Goal: Information Seeking & Learning: Learn about a topic

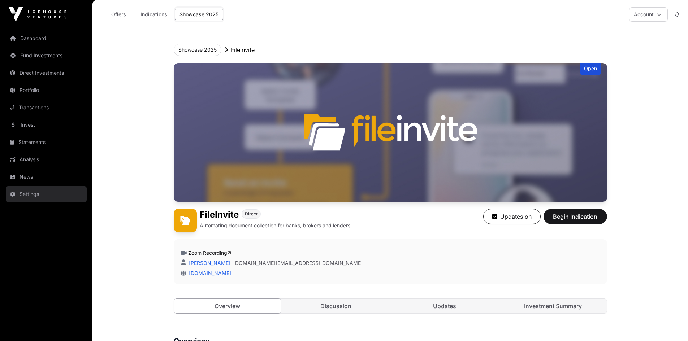
scroll to position [1120, 0]
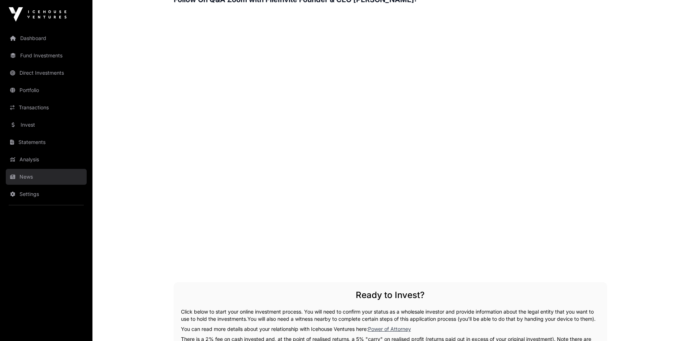
click at [24, 175] on link "News" at bounding box center [46, 177] width 81 height 16
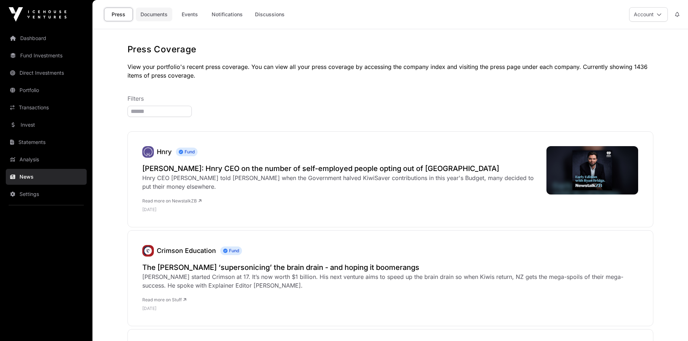
click at [152, 14] on link "Documents" at bounding box center [154, 15] width 36 height 14
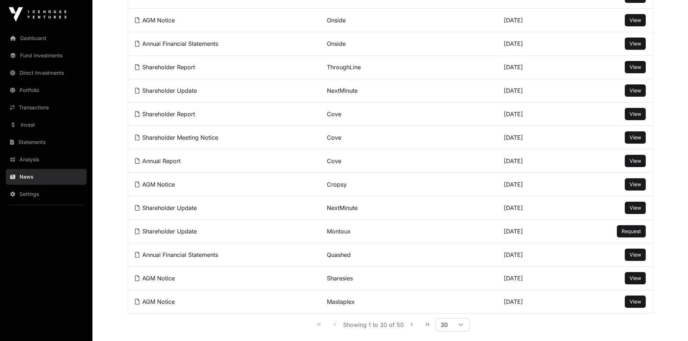
scroll to position [542, 0]
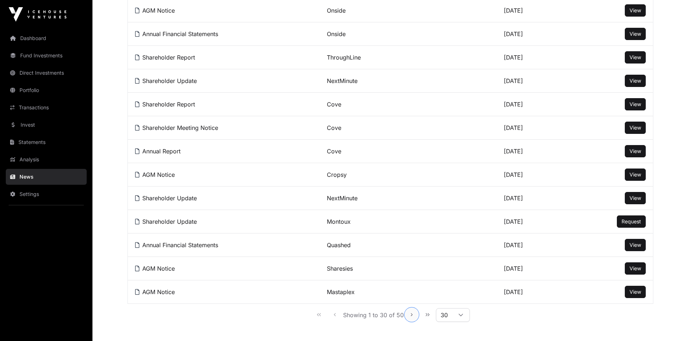
click at [411, 318] on icon "Next Page" at bounding box center [411, 315] width 5 height 5
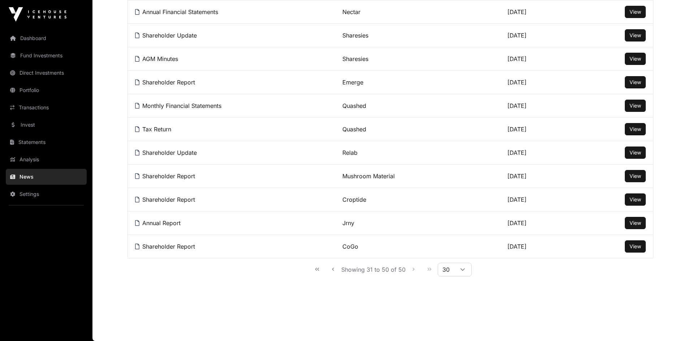
scroll to position [358, 0]
click at [639, 175] on span "View" at bounding box center [636, 176] width 12 height 6
click at [635, 149] on button "View" at bounding box center [635, 153] width 21 height 12
click at [635, 152] on span "View" at bounding box center [636, 153] width 12 height 6
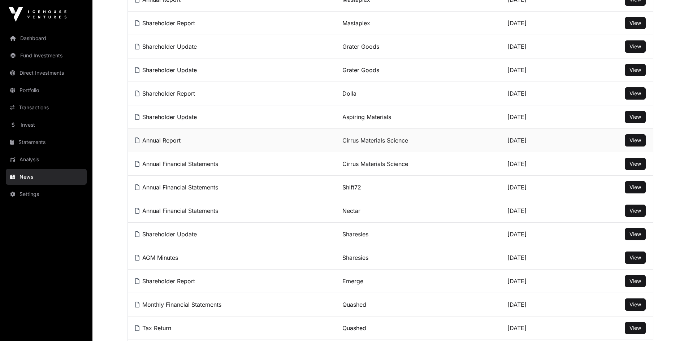
scroll to position [141, 0]
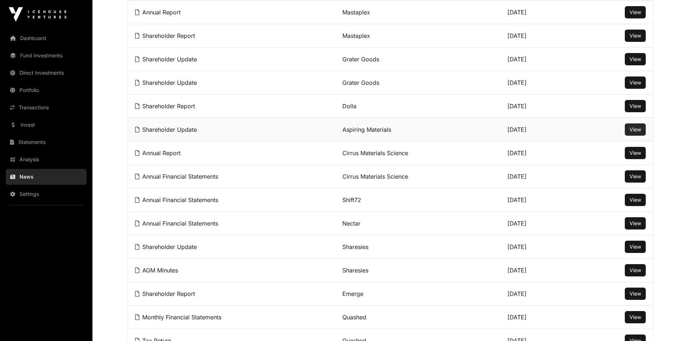
click at [635, 133] on span "View" at bounding box center [636, 129] width 12 height 6
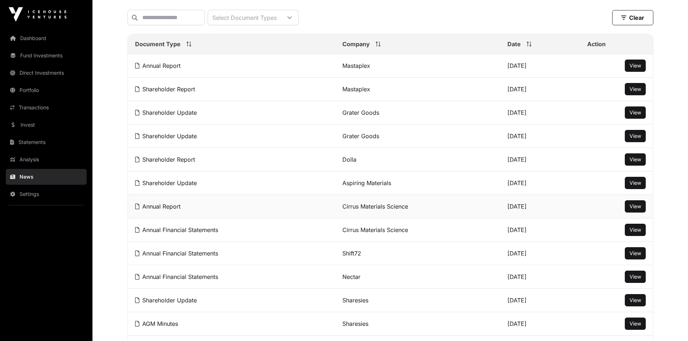
scroll to position [69, 0]
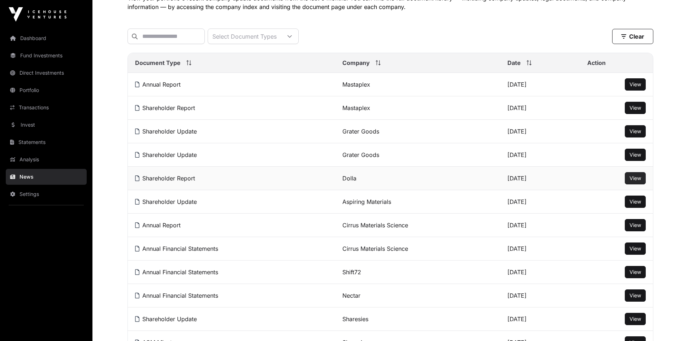
click at [633, 181] on span "View" at bounding box center [636, 178] width 12 height 6
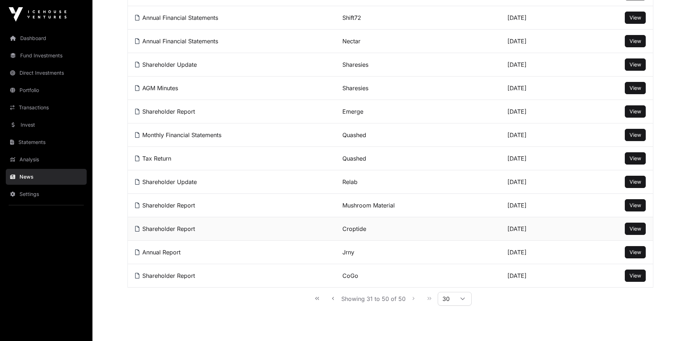
scroll to position [358, 0]
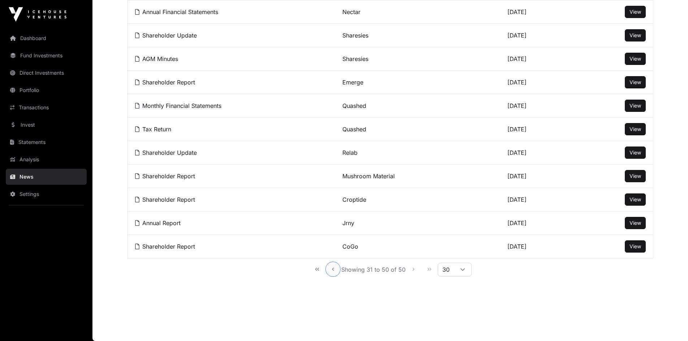
click at [332, 270] on icon "Previous Page" at bounding box center [333, 269] width 5 height 5
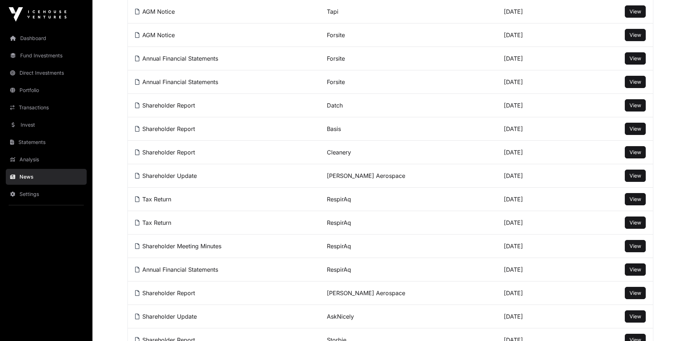
scroll to position [0, 0]
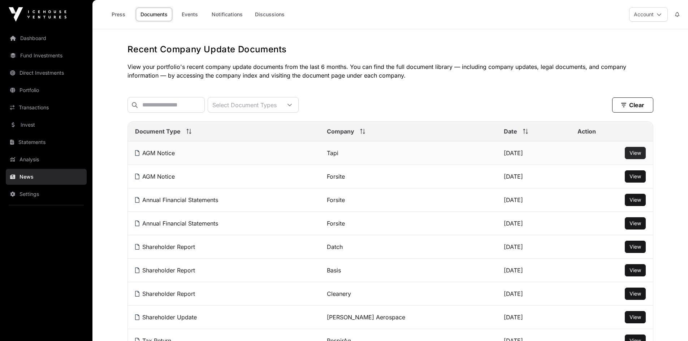
click at [636, 156] on span "View" at bounding box center [636, 153] width 12 height 6
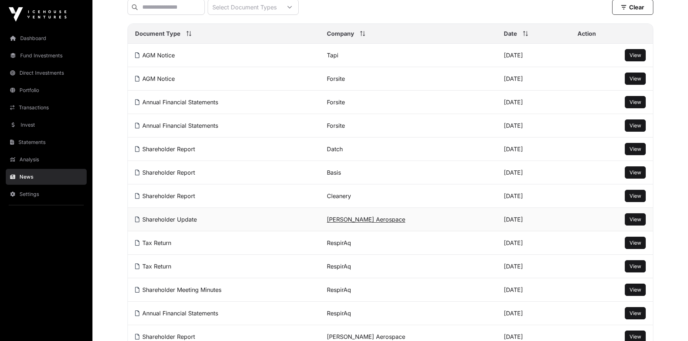
scroll to position [108, 0]
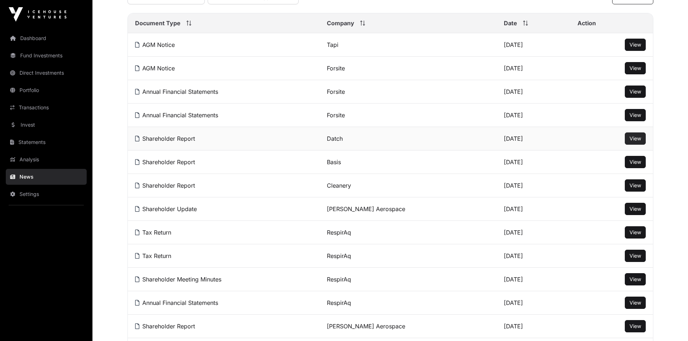
click at [632, 142] on span "View" at bounding box center [636, 138] width 12 height 6
click at [630, 165] on span "View" at bounding box center [636, 162] width 12 height 6
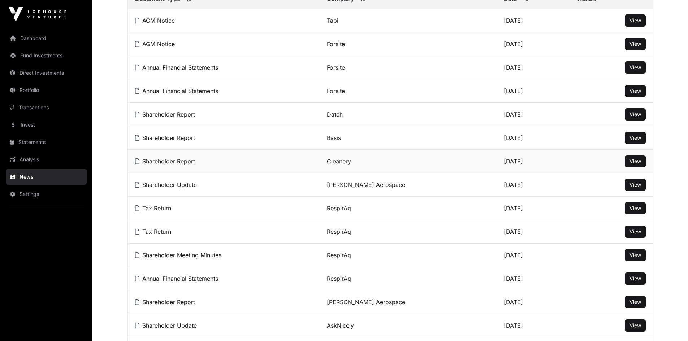
scroll to position [145, 0]
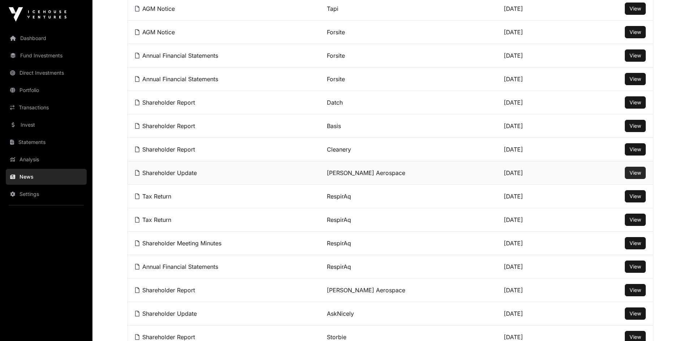
click at [633, 176] on span "View" at bounding box center [636, 173] width 12 height 6
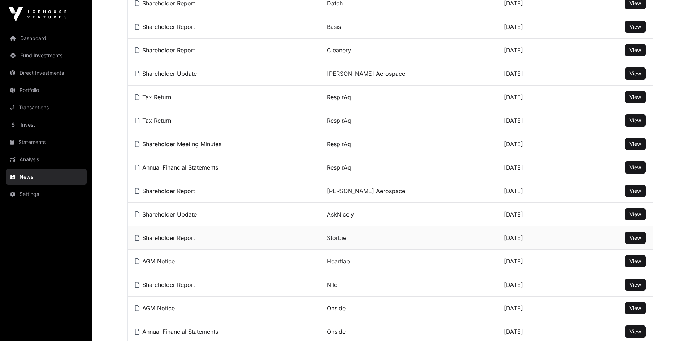
scroll to position [289, 0]
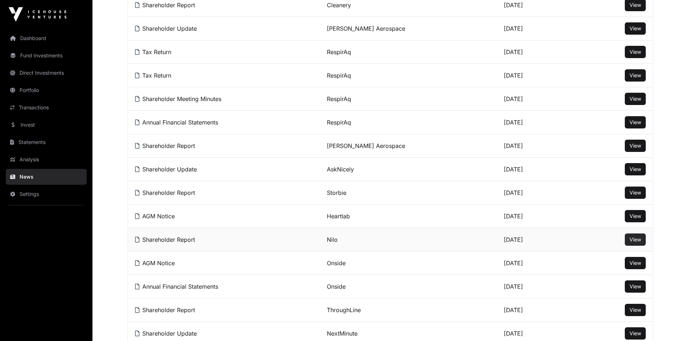
click at [635, 243] on span "View" at bounding box center [636, 240] width 12 height 6
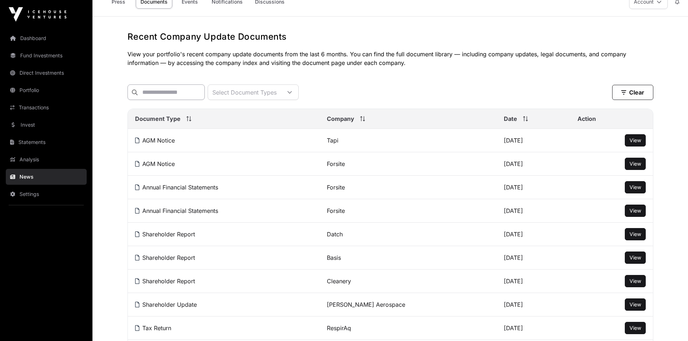
scroll to position [0, 0]
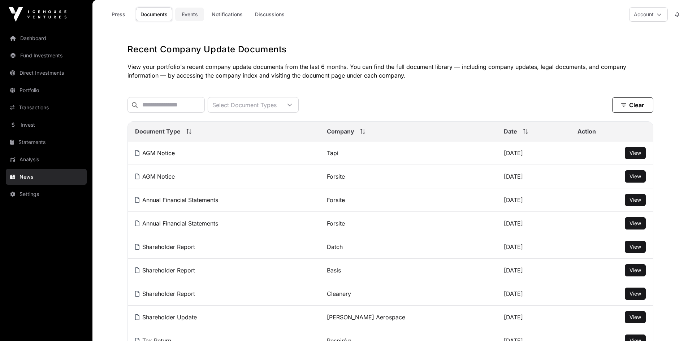
click at [187, 14] on link "Events" at bounding box center [189, 15] width 29 height 14
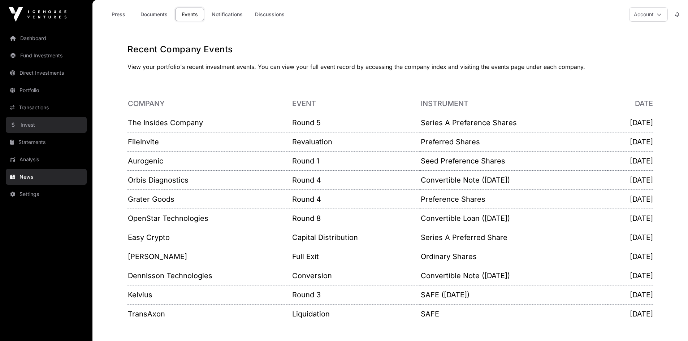
click at [34, 127] on link "Invest" at bounding box center [46, 125] width 81 height 16
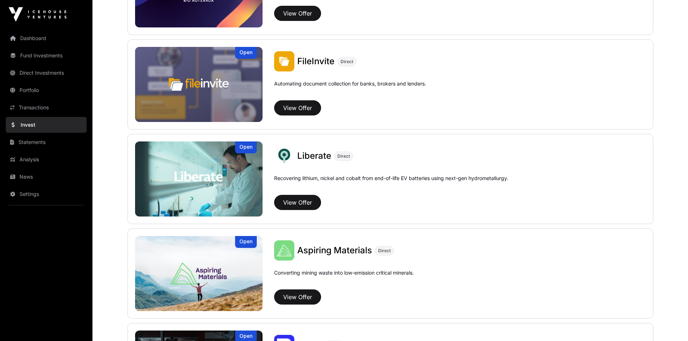
scroll to position [329, 0]
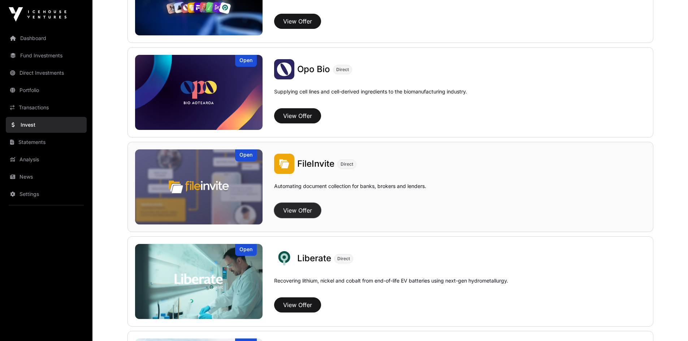
click at [293, 211] on button "View Offer" at bounding box center [297, 210] width 47 height 15
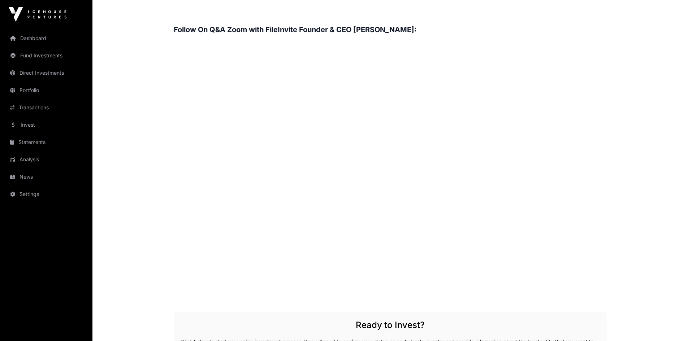
scroll to position [1084, 0]
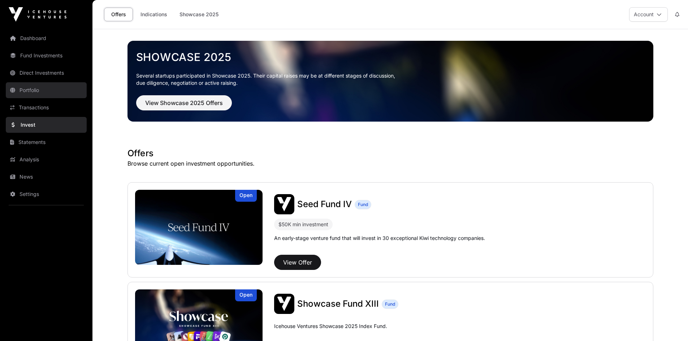
click at [33, 92] on link "Portfolio" at bounding box center [46, 90] width 81 height 16
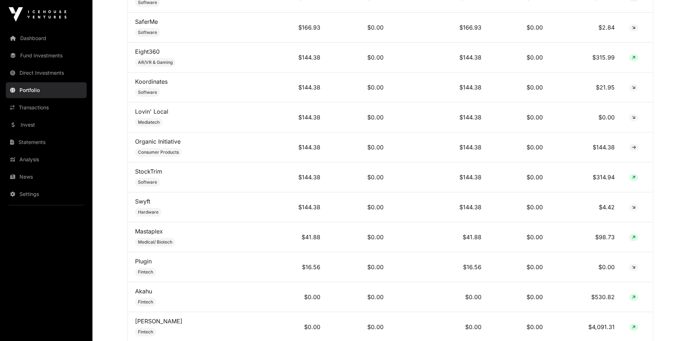
scroll to position [6166, 0]
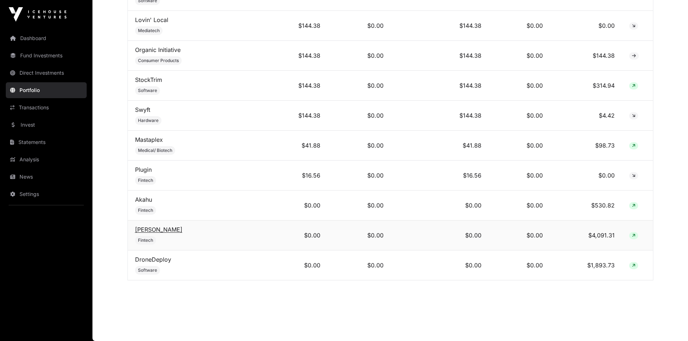
click at [149, 230] on link "[PERSON_NAME]" at bounding box center [158, 229] width 47 height 7
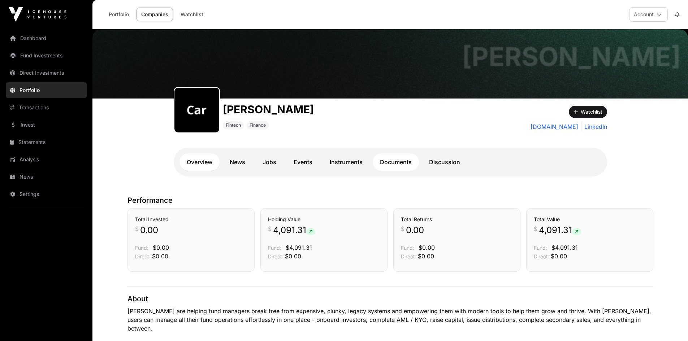
click at [394, 160] on link "Documents" at bounding box center [396, 162] width 46 height 17
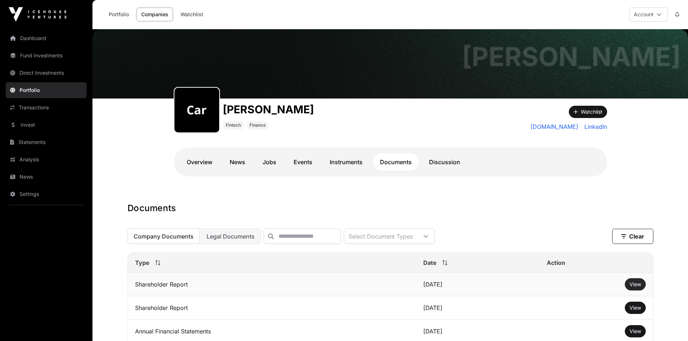
click at [632, 288] on span "View" at bounding box center [636, 284] width 12 height 6
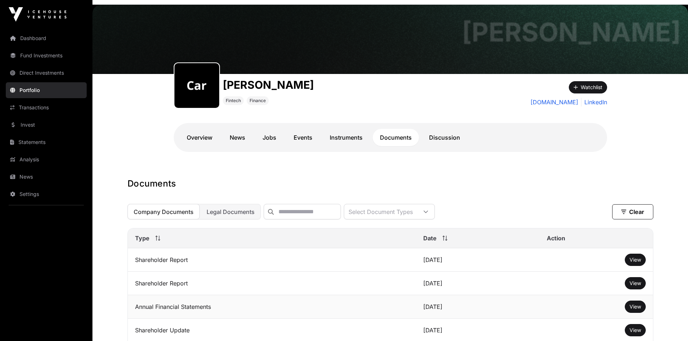
scroll to position [36, 0]
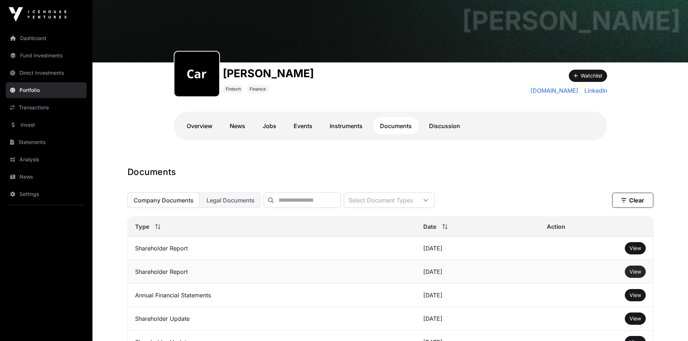
click at [634, 275] on span "View" at bounding box center [636, 272] width 12 height 6
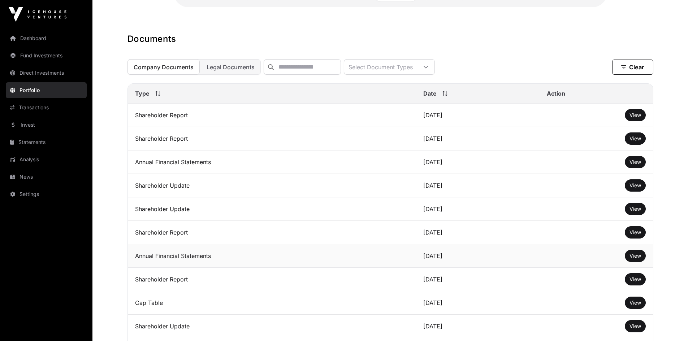
scroll to position [217, 0]
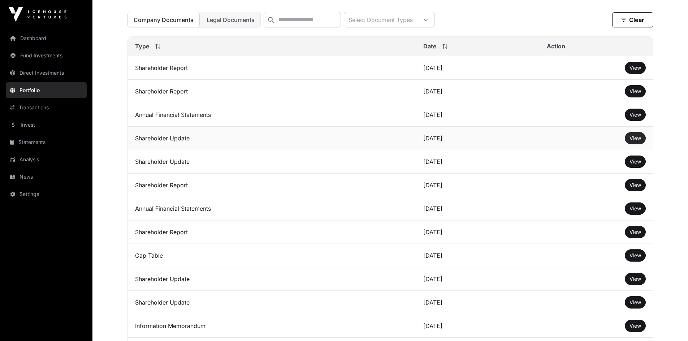
click at [632, 142] on link "View" at bounding box center [636, 138] width 12 height 7
